Goal: Task Accomplishment & Management: Use online tool/utility

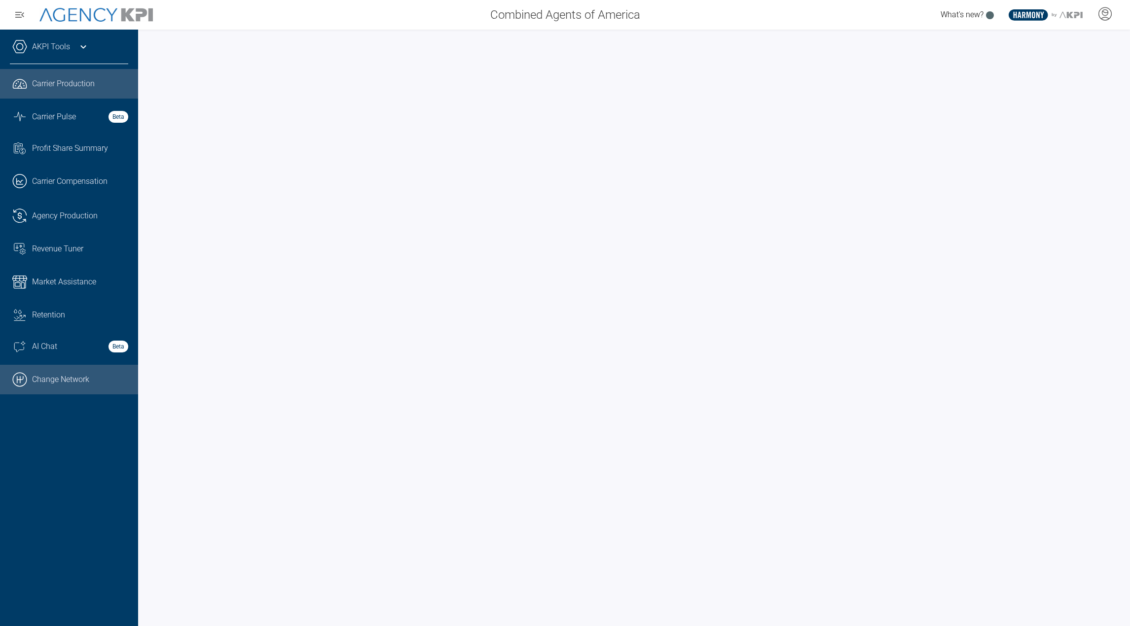
click at [44, 384] on link ".cls-1{fill:none;stroke:#000;stroke-linecap:round;stroke-linejoin:round;stroke-…" at bounding box center [69, 380] width 138 height 30
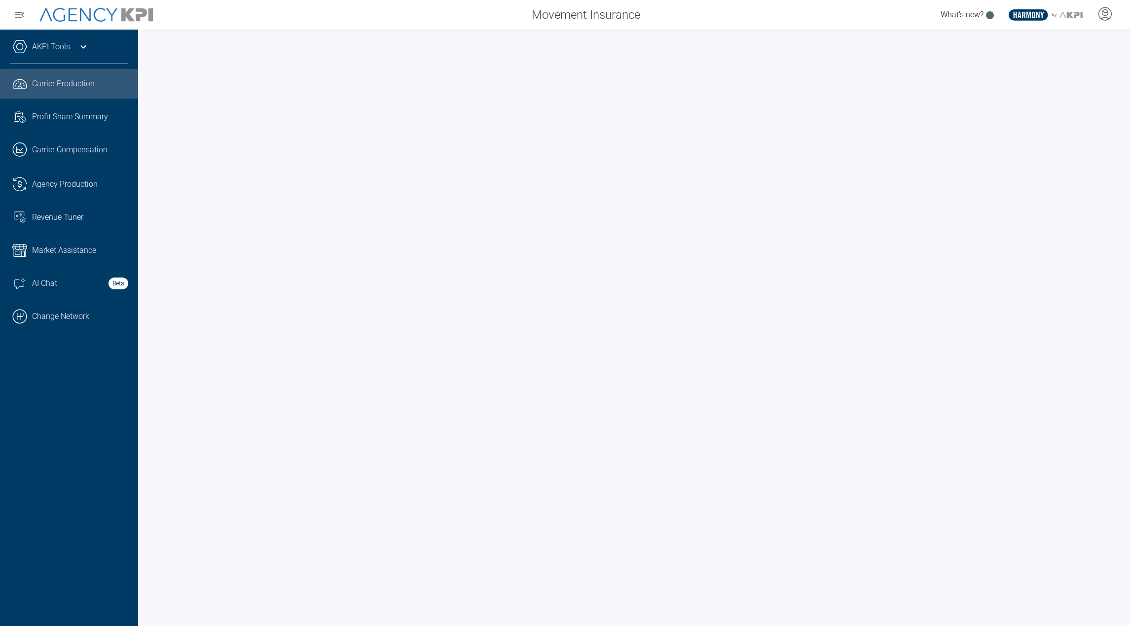
click at [84, 55] on div "AKPI Tools" at bounding box center [69, 51] width 118 height 25
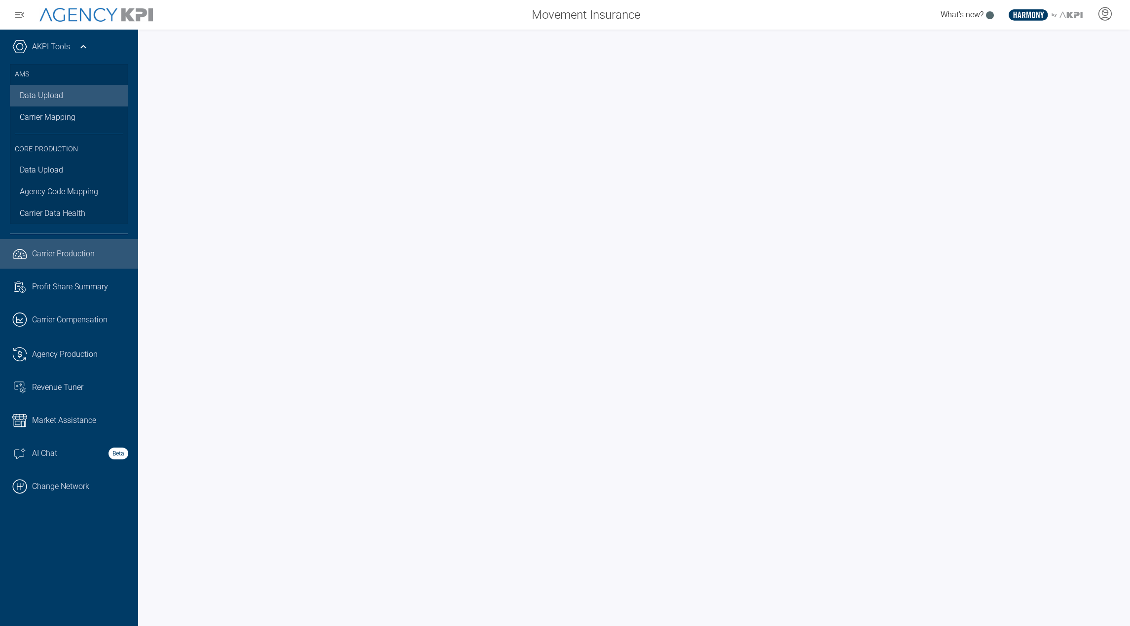
click at [55, 101] on link "Data Upload" at bounding box center [69, 96] width 118 height 22
